Goal: Transaction & Acquisition: Book appointment/travel/reservation

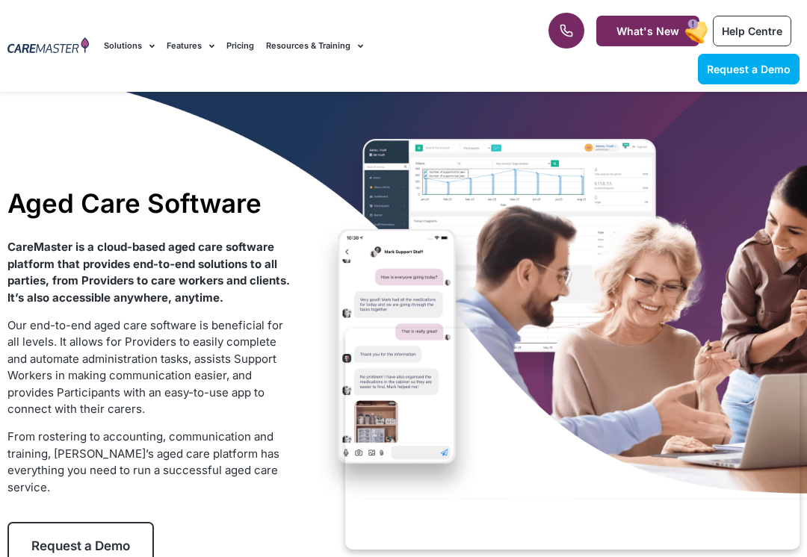
click at [736, 196] on div "Aged Care Software CareMaster is a cloud-based aged care software platform that…" at bounding box center [403, 379] width 807 height 574
click at [766, 69] on span "Request a Demo" at bounding box center [749, 69] width 84 height 13
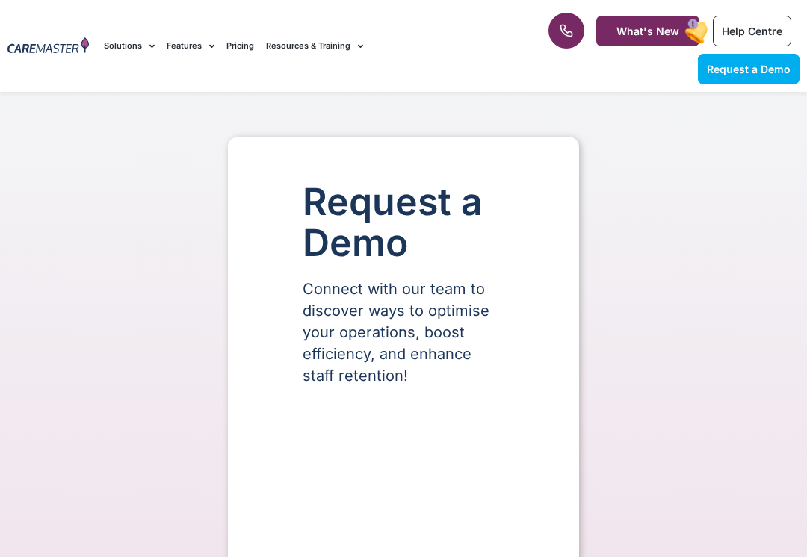
select select "**"
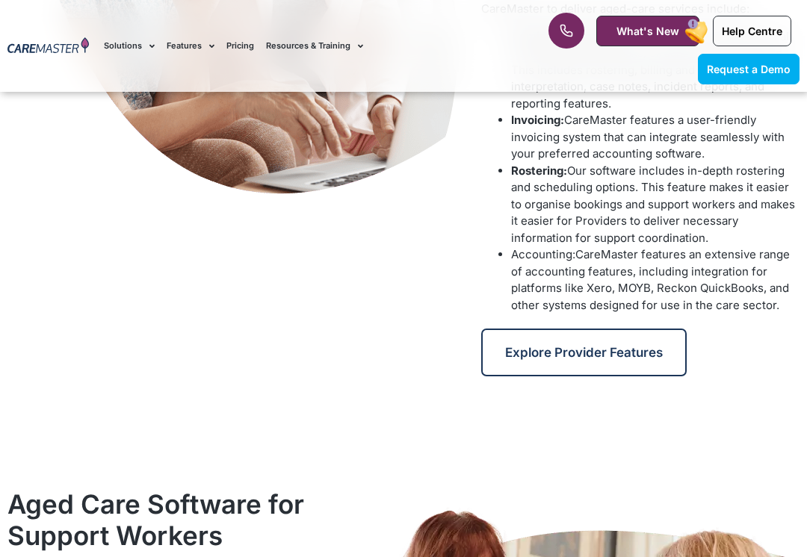
scroll to position [1045, 0]
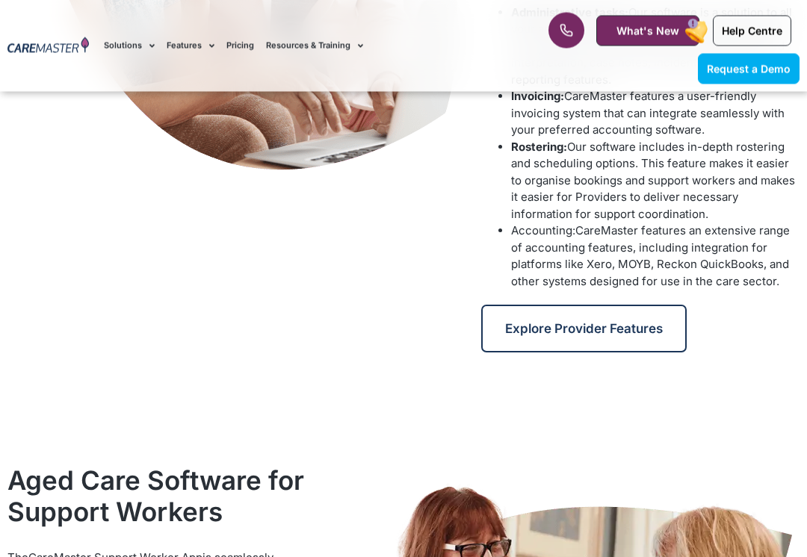
click at [668, 306] on link "Explore Provider Features" at bounding box center [583, 330] width 205 height 48
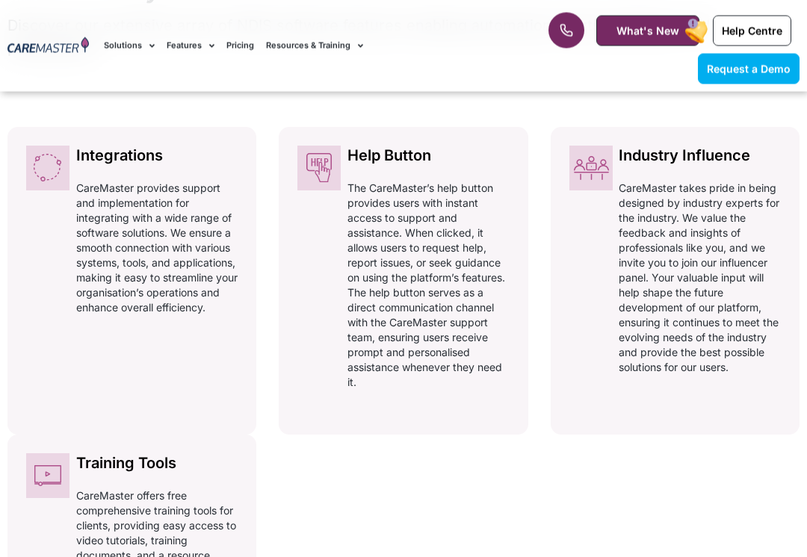
scroll to position [814, 0]
click at [684, 17] on rect at bounding box center [697, 31] width 28 height 28
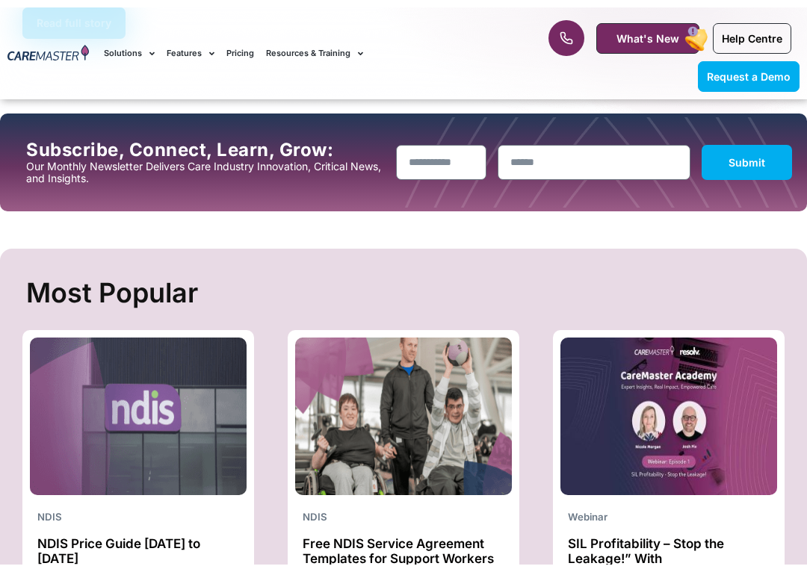
scroll to position [400, 0]
